Goal: Check status: Check status

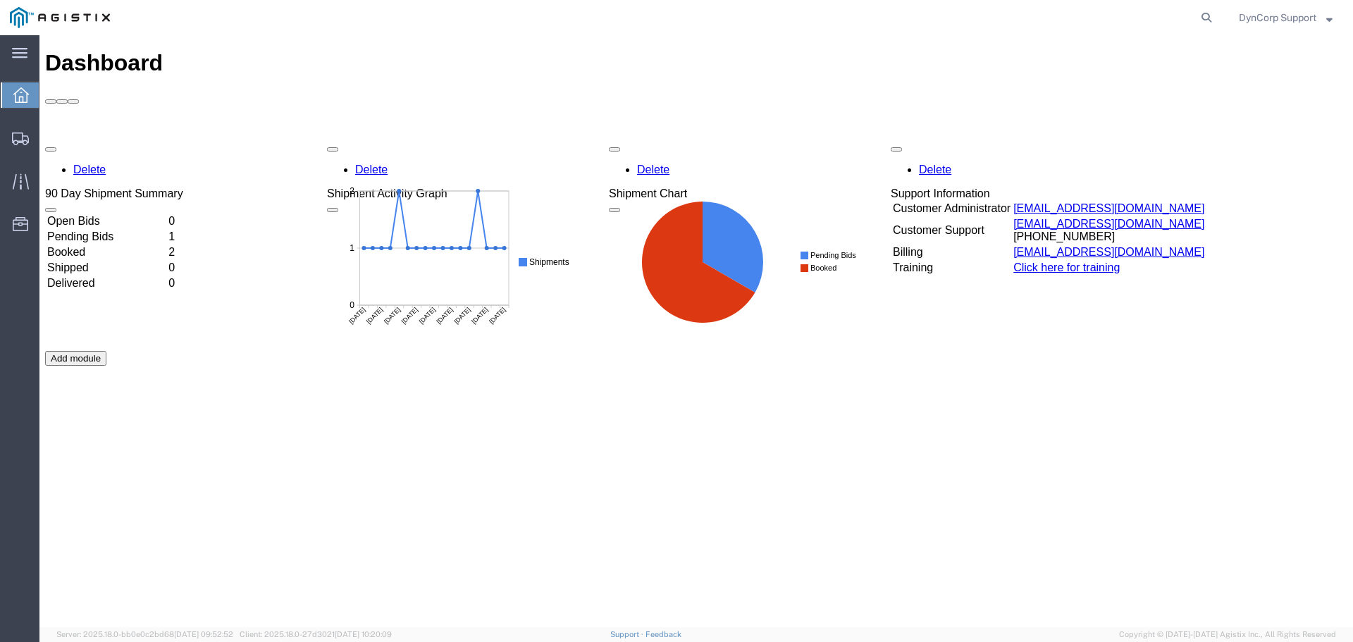
click at [92, 214] on td "Open Bids" at bounding box center [107, 221] width 120 height 14
click at [99, 214] on td "Open Bids" at bounding box center [107, 221] width 120 height 14
